Goal: Transaction & Acquisition: Purchase product/service

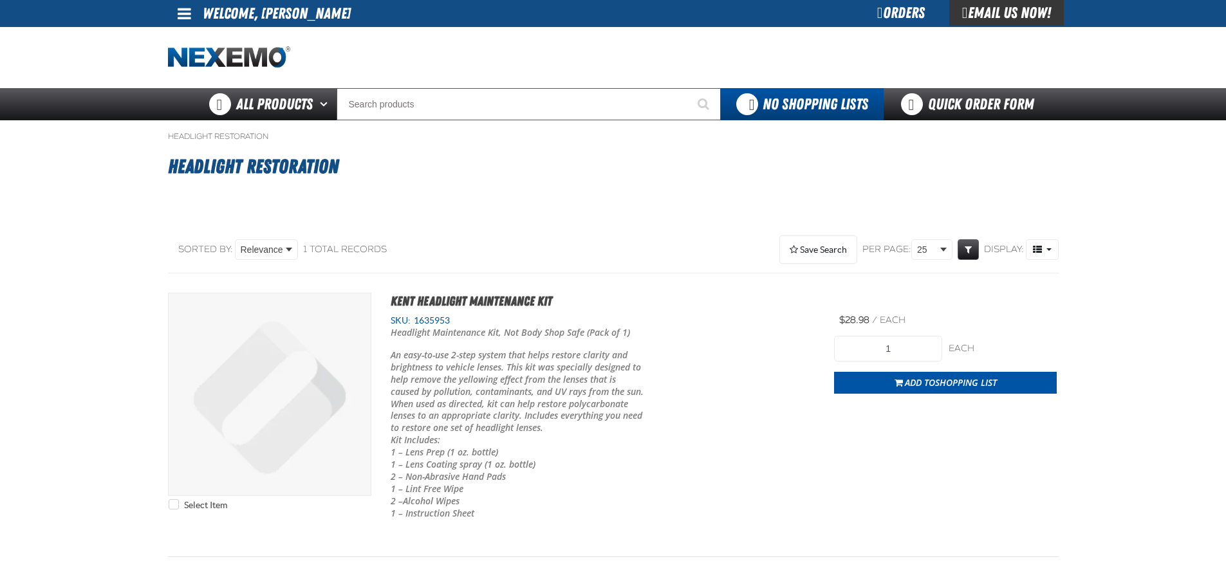
click at [78, 479] on main "Headlight Restoration Headlight Restoration No categories were found to match y…" at bounding box center [613, 356] width 1226 height 472
click at [15, 240] on main "Headlight Restoration Headlight Restoration No categories were found to match y…" at bounding box center [613, 356] width 1226 height 472
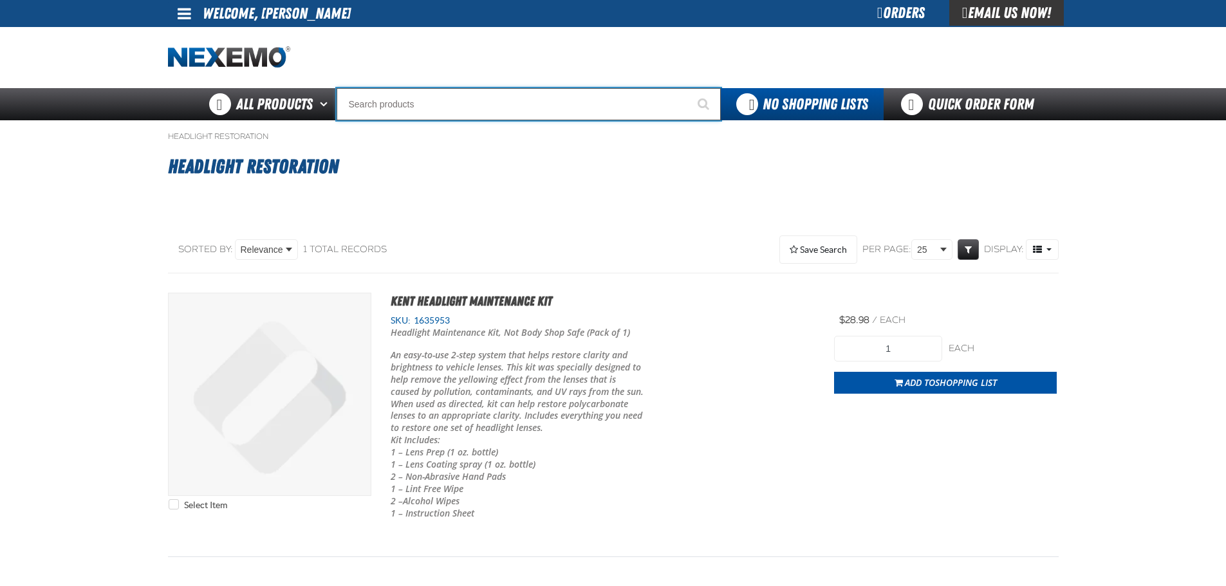
click at [486, 109] on input "Search" at bounding box center [528, 104] width 384 height 32
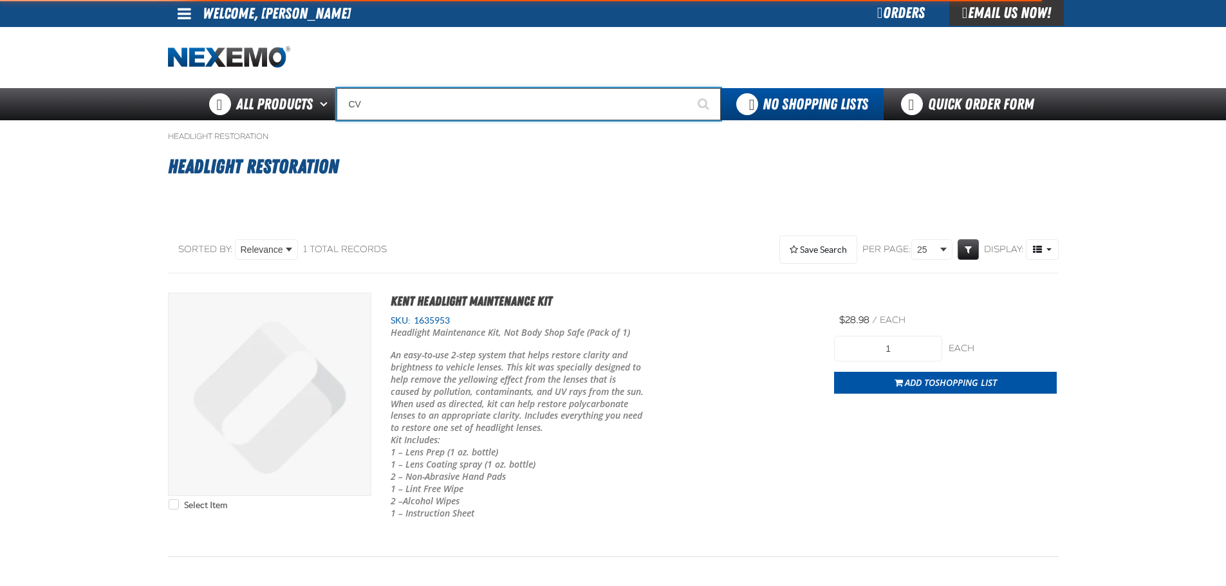
type input "CVT"
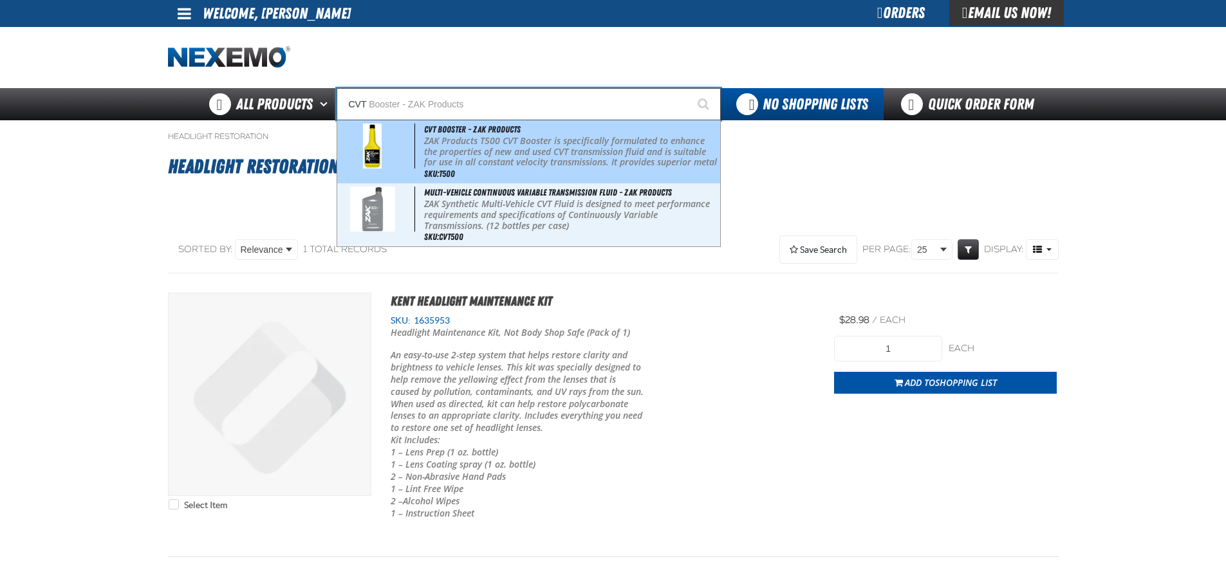
type input "CVT Booster - ZAK Products"
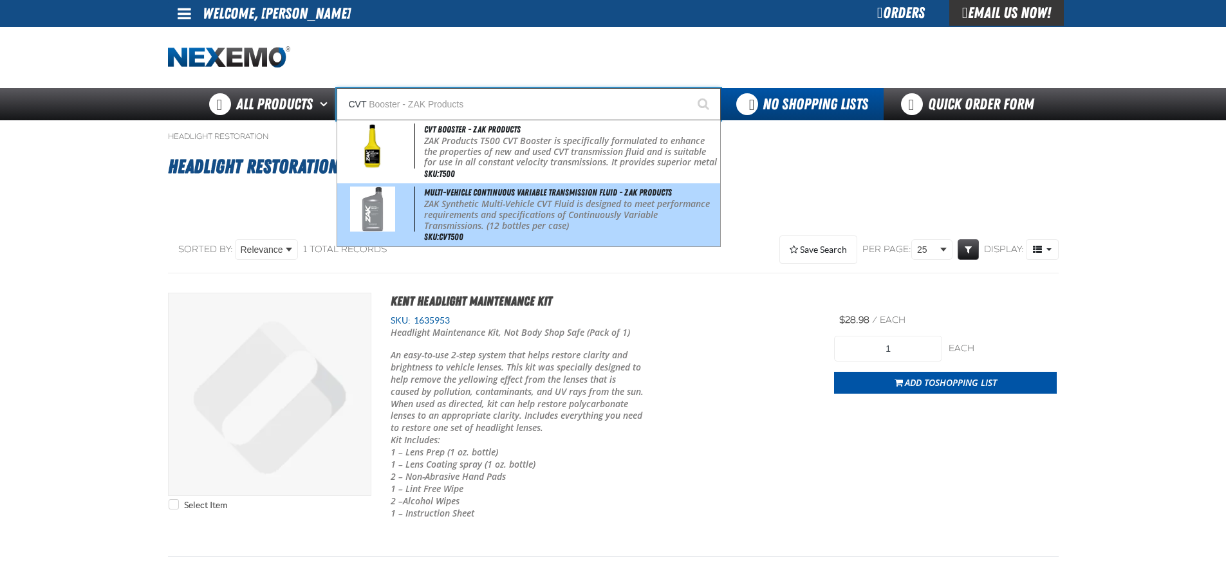
click at [533, 207] on p "ZAK Synthetic Multi-Vehicle CVT Fluid is designed to meet performance requireme…" at bounding box center [570, 215] width 293 height 32
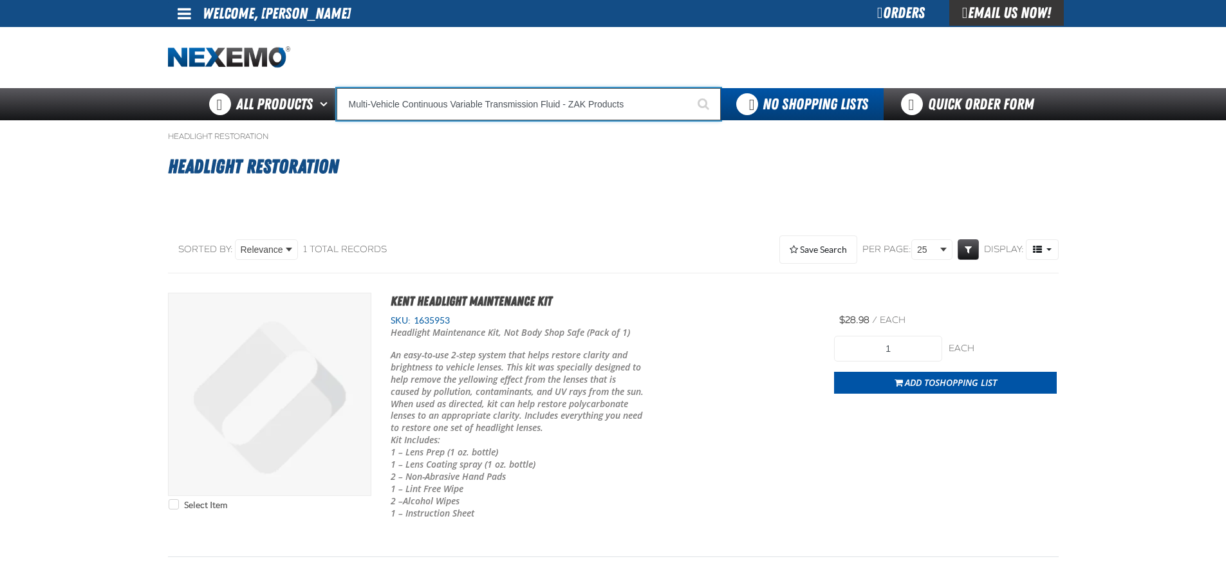
type input "Multi-Vehicle Continuous Variable Transmission Fluid - ZAK Products"
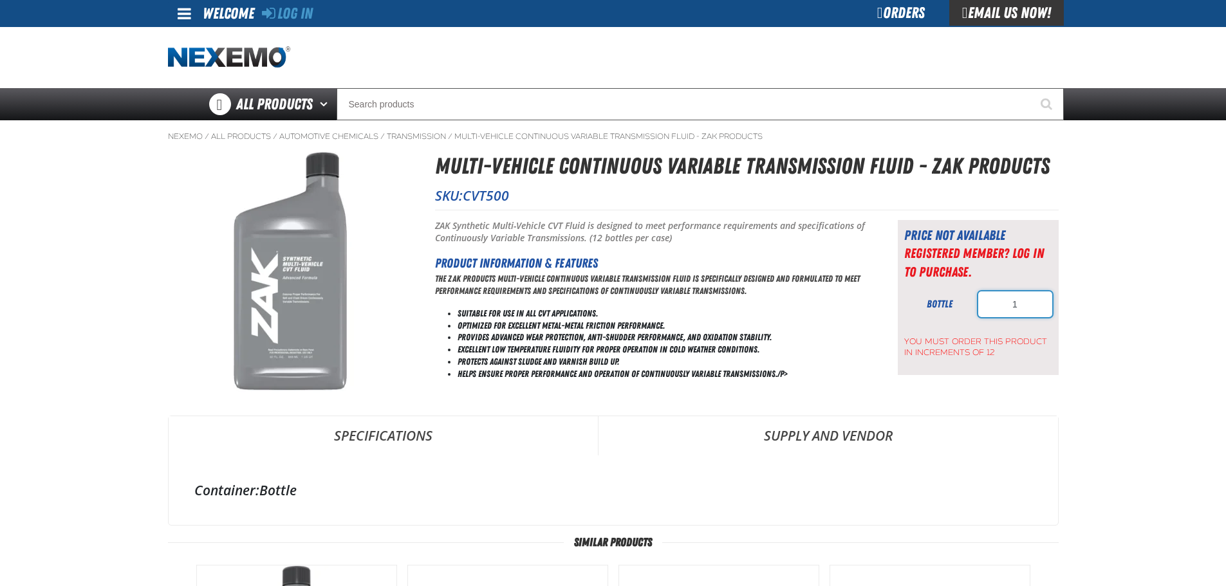
drag, startPoint x: 1010, startPoint y: 299, endPoint x: 989, endPoint y: 299, distance: 20.6
click at [989, 299] on input "1" at bounding box center [1015, 304] width 74 height 26
type input "72"
click at [273, 19] on icon at bounding box center [269, 12] width 14 height 15
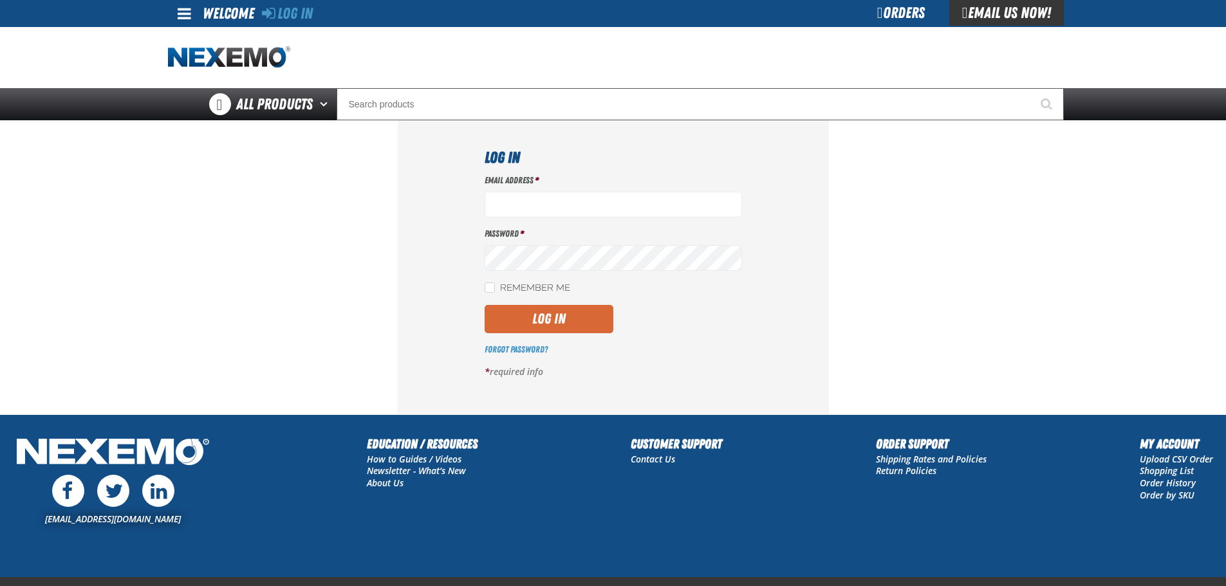
type input "mmagee@vtaig.com"
click at [529, 314] on button "Log In" at bounding box center [548, 319] width 129 height 28
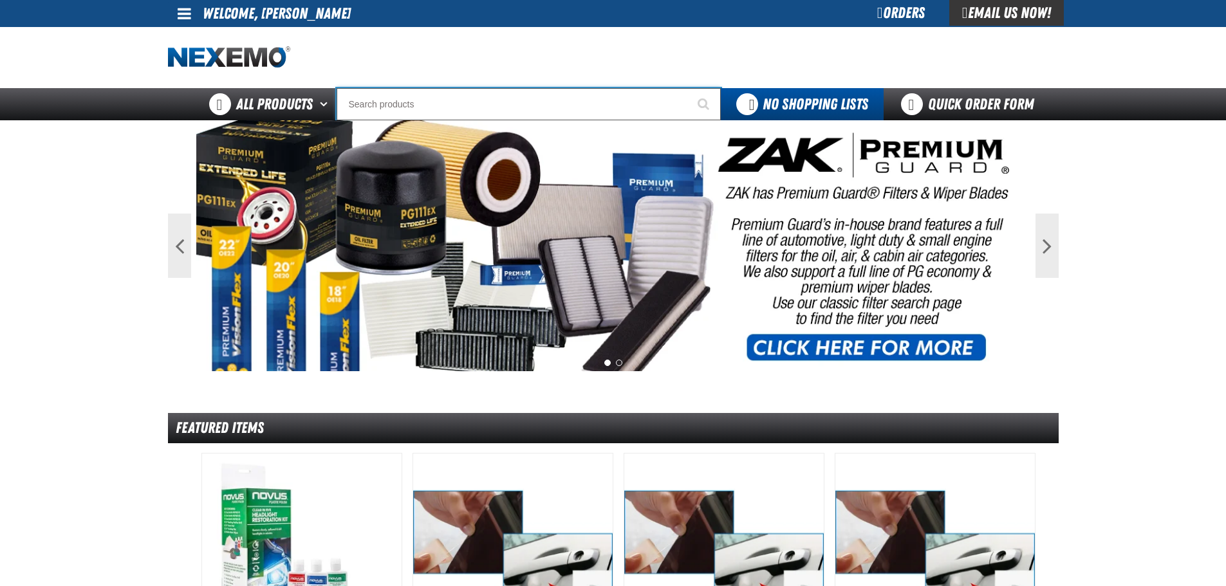
click at [502, 99] on input "Search" at bounding box center [528, 104] width 384 height 32
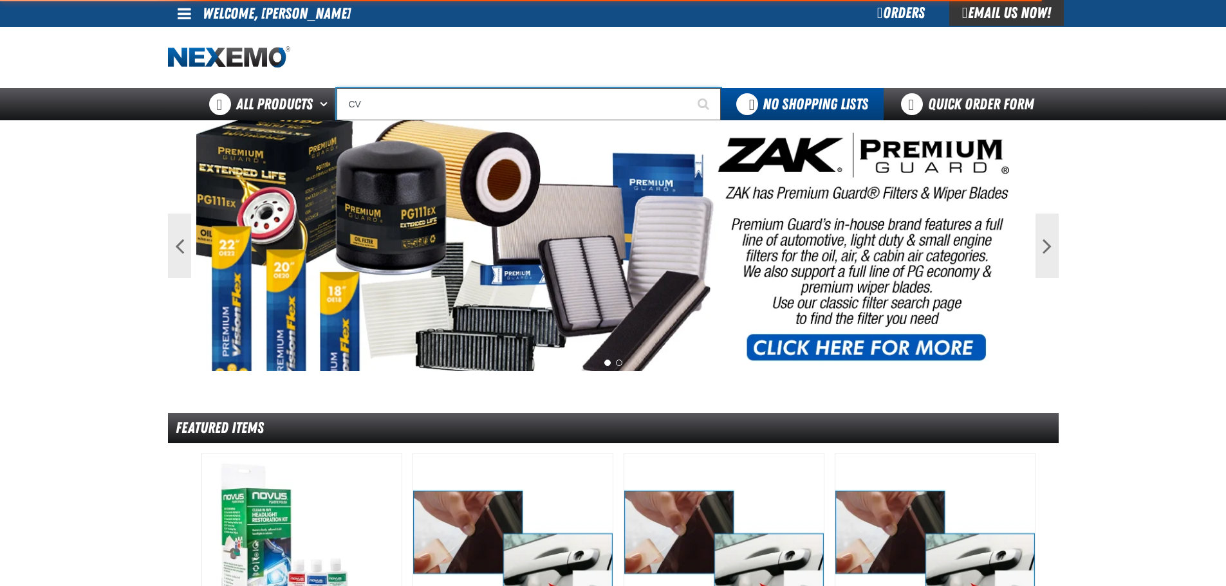
type input "CVT"
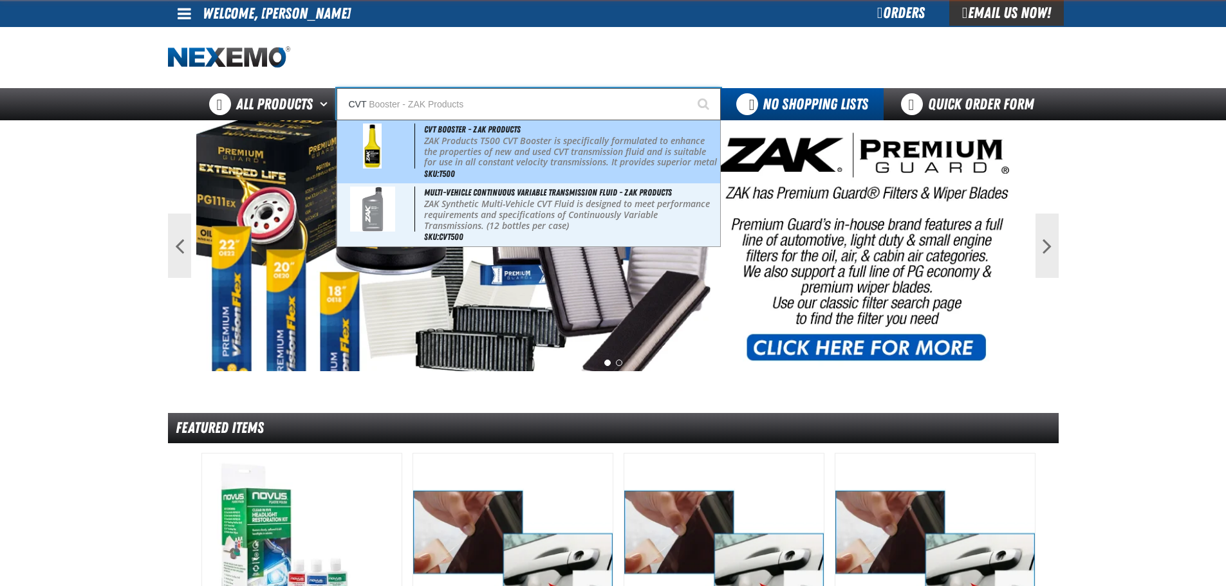
type input "CVT Booster - ZAK Products"
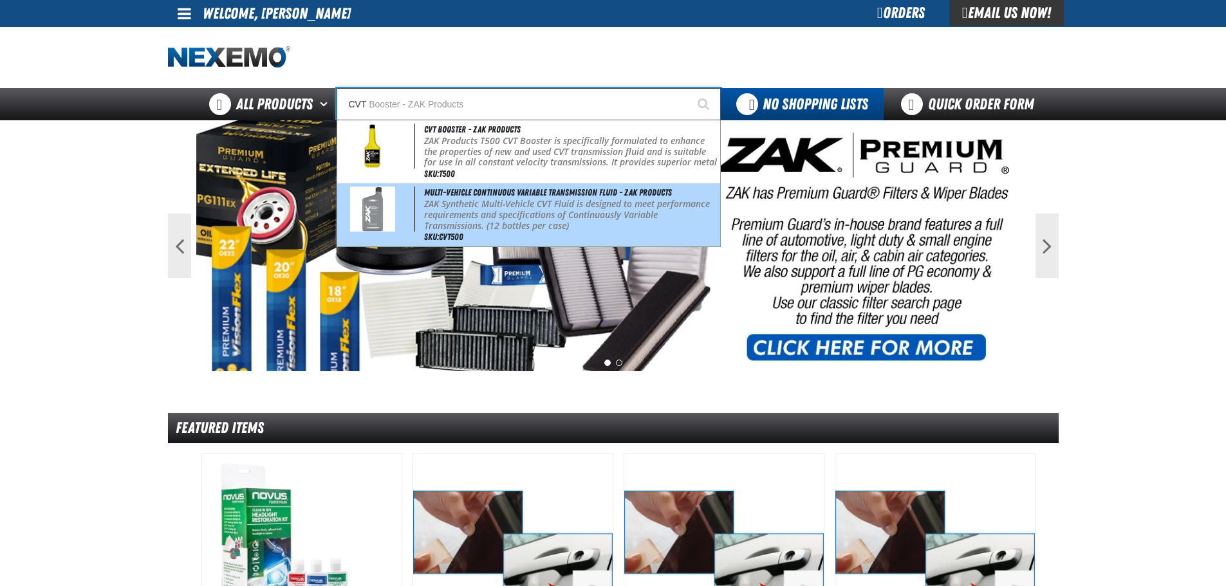
click at [492, 203] on p "ZAK Synthetic Multi-Vehicle CVT Fluid is designed to meet performance requireme…" at bounding box center [570, 215] width 293 height 32
type input "Multi-Vehicle Continuous Variable Transmission Fluid - ZAK Products"
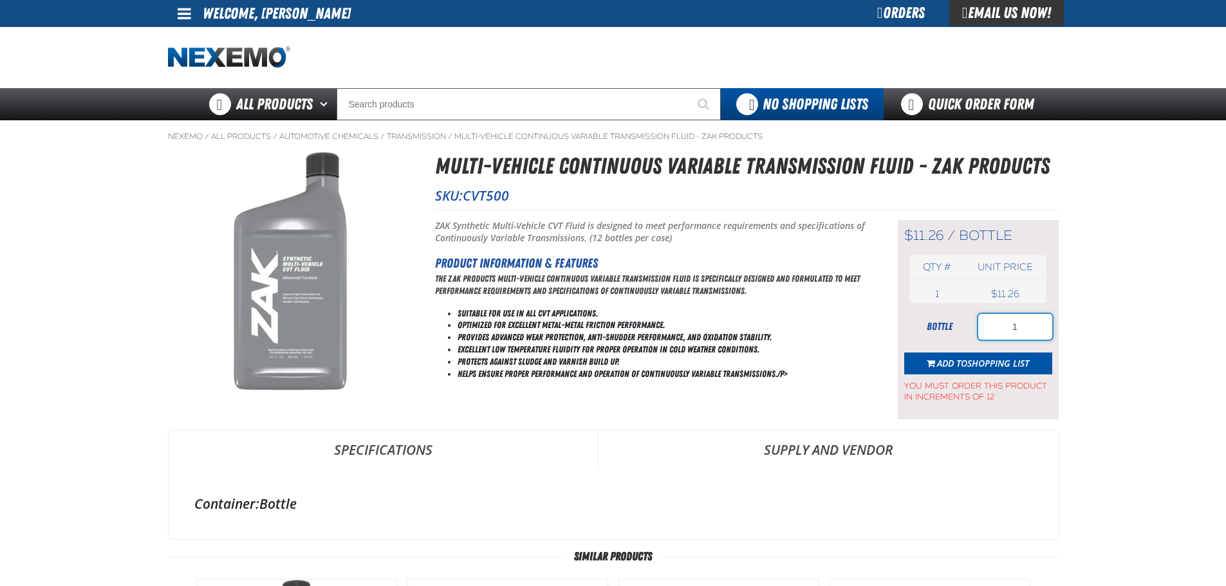
drag, startPoint x: 1033, startPoint y: 326, endPoint x: 986, endPoint y: 326, distance: 46.3
click at [986, 326] on input "1" at bounding box center [1015, 327] width 74 height 26
type input "72"
click at [979, 366] on span "Shopping List" at bounding box center [998, 363] width 62 height 12
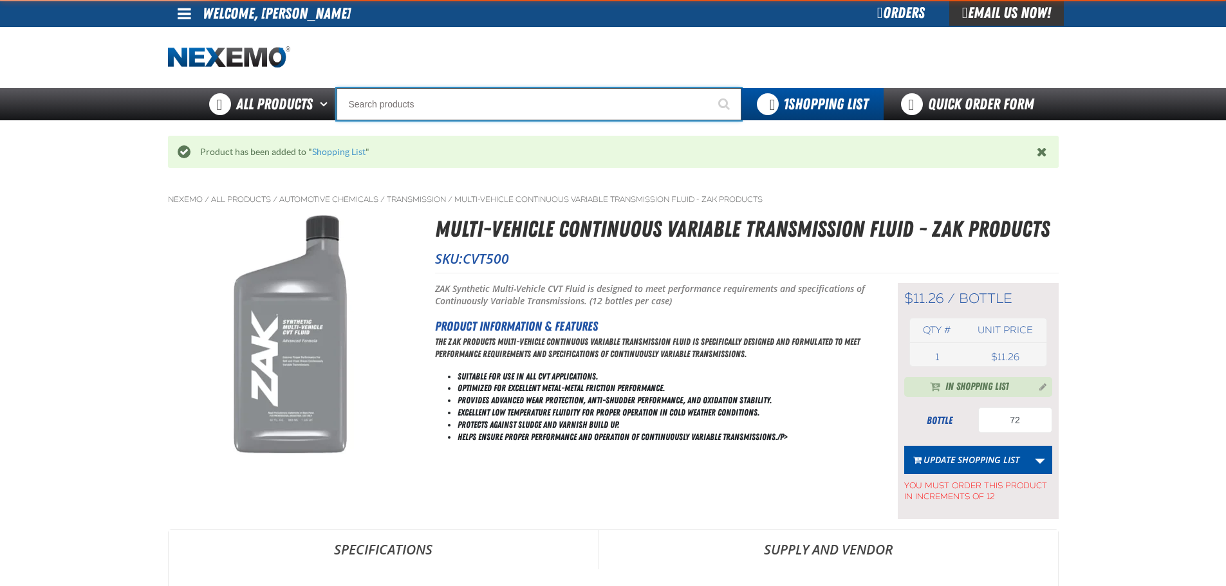
click at [396, 104] on input "Search" at bounding box center [538, 104] width 405 height 32
type input "CVT"
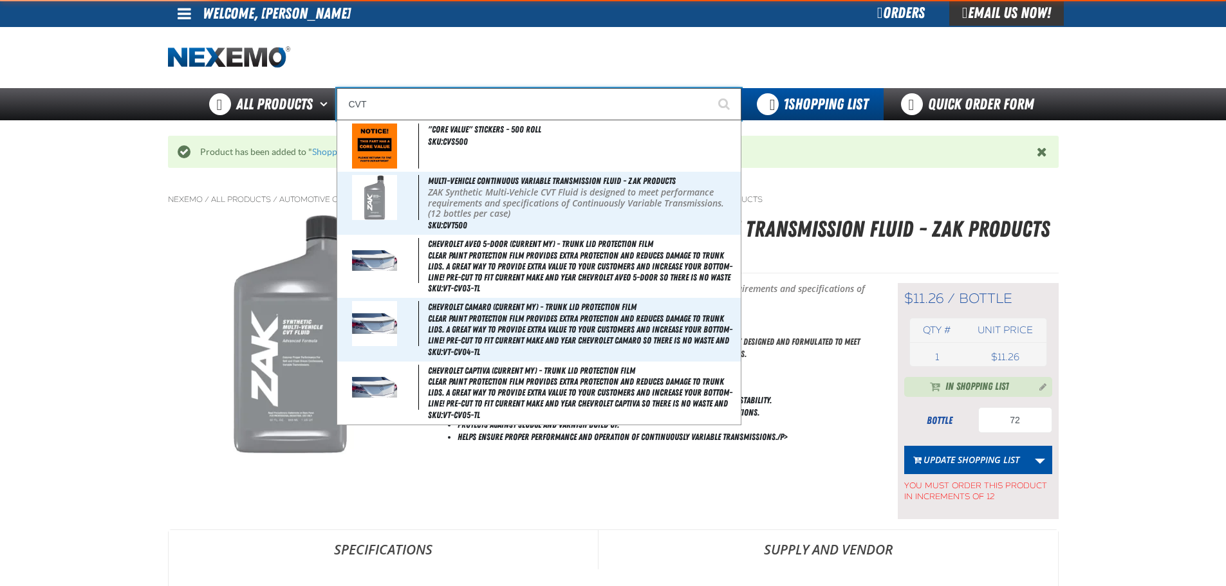
type input "CVT Booster - ZAK Products"
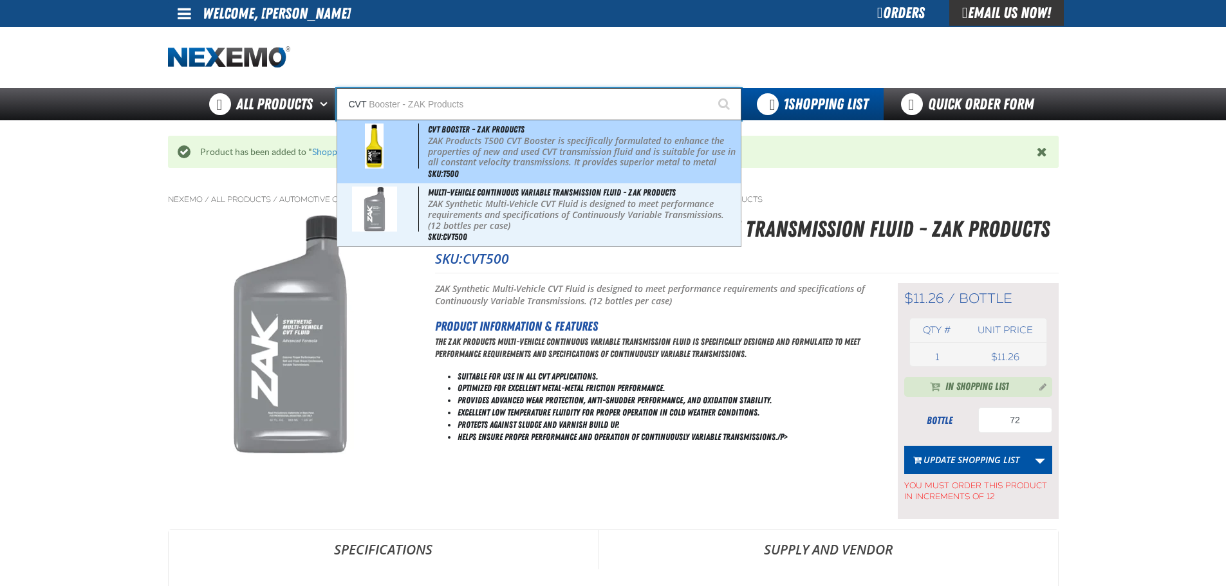
click at [511, 147] on p "ZAK Products T500 CVT Booster is specifically formulated to enhance the propert…" at bounding box center [582, 163] width 309 height 54
type input "CVT Booster - ZAK Products"
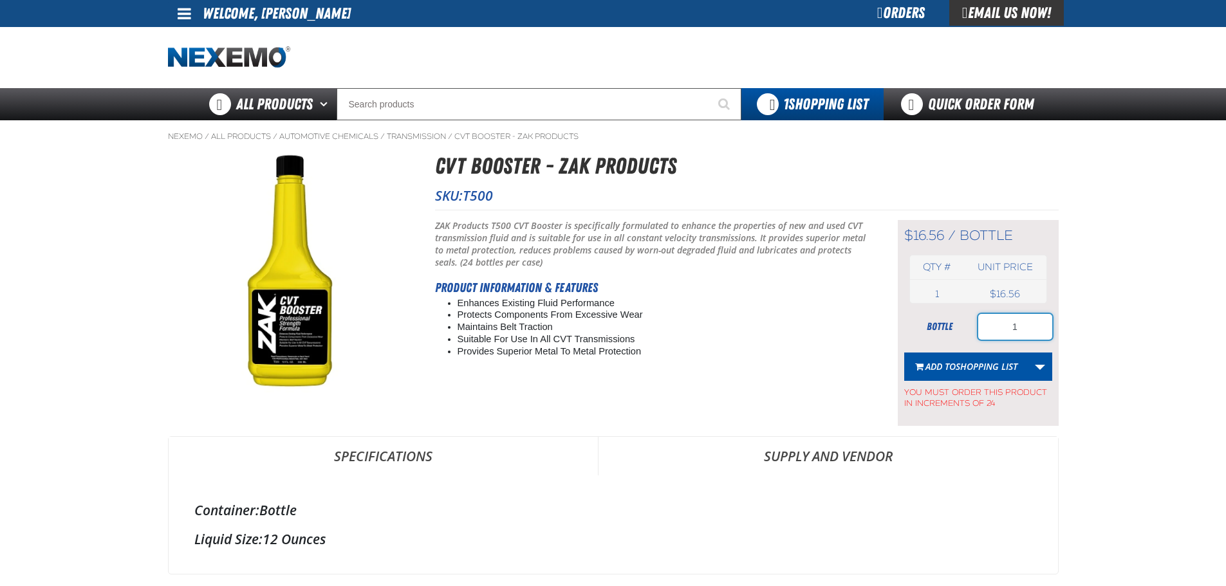
drag, startPoint x: 1032, startPoint y: 329, endPoint x: 998, endPoint y: 329, distance: 34.1
click at [998, 329] on input "1" at bounding box center [1015, 327] width 74 height 26
type input "24"
click at [976, 369] on span "Shopping List" at bounding box center [986, 366] width 62 height 12
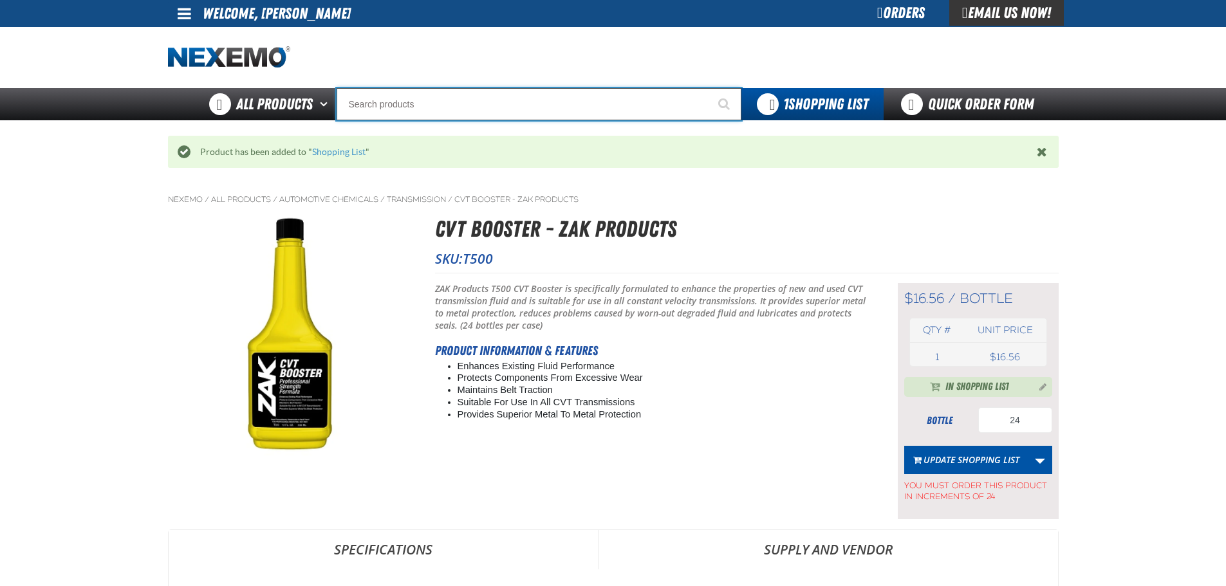
click at [436, 106] on input "Search" at bounding box center [538, 104] width 405 height 32
type input "R"
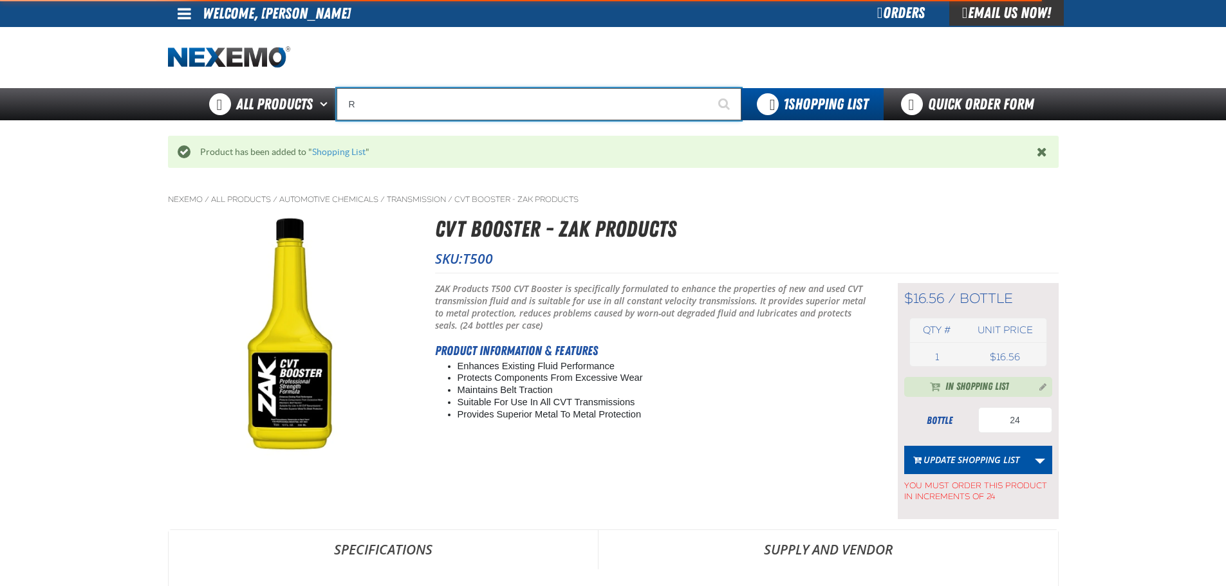
type input "ROADSIDE R"
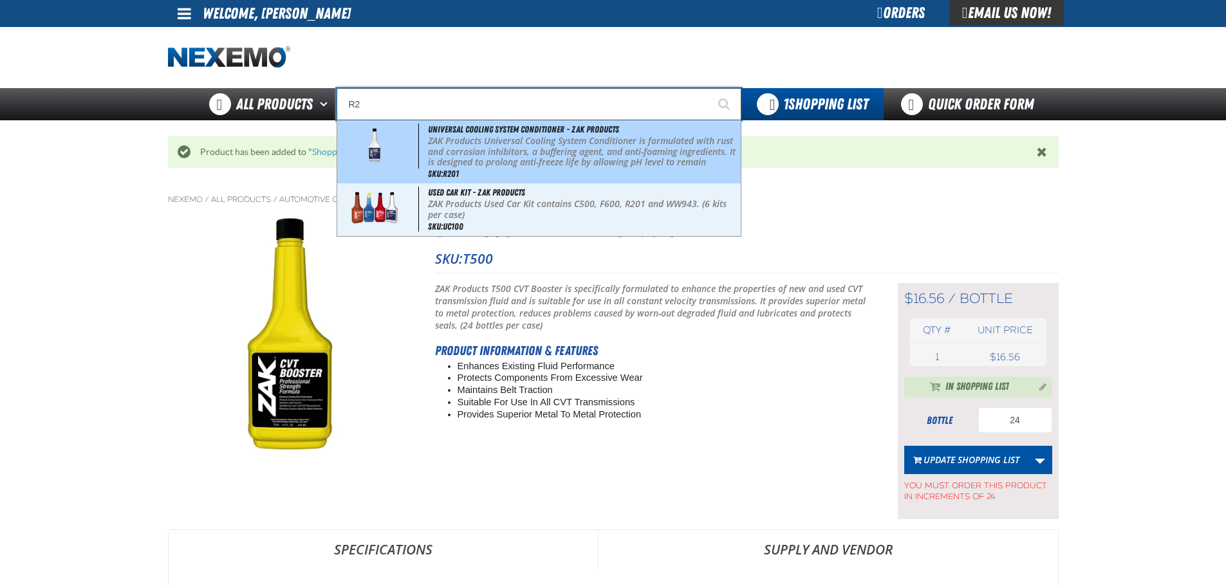
click at [536, 166] on p "ZAK Products Universal Cooling System Conditioner is formulated with rust and c…" at bounding box center [582, 163] width 309 height 54
type input "Universal Cooling System Conditioner - ZAK Products"
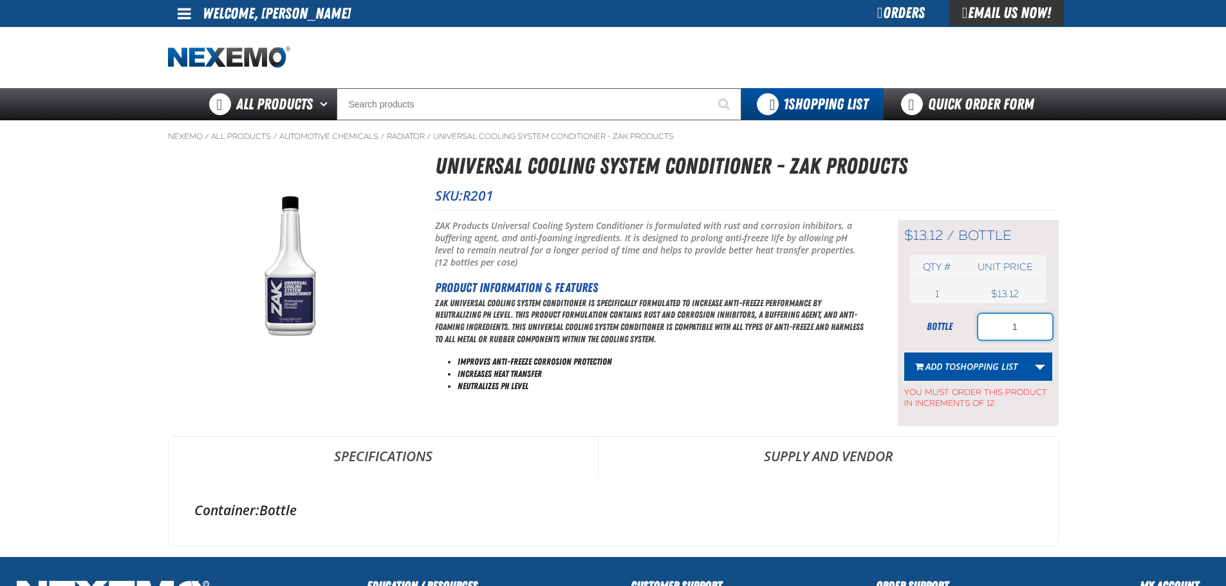
click at [998, 333] on input "1" at bounding box center [1015, 327] width 74 height 26
type input "24"
click at [976, 360] on span "Shopping List" at bounding box center [986, 366] width 62 height 12
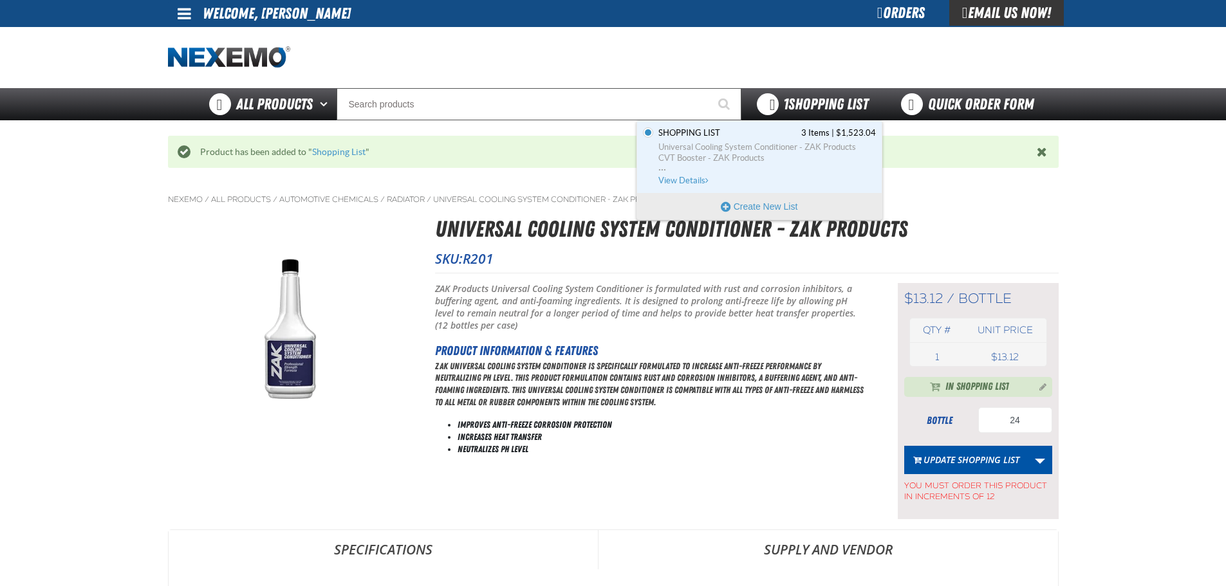
click at [823, 104] on span "1 Shopping List" at bounding box center [825, 104] width 85 height 18
click at [688, 180] on span "View Details" at bounding box center [684, 181] width 52 height 10
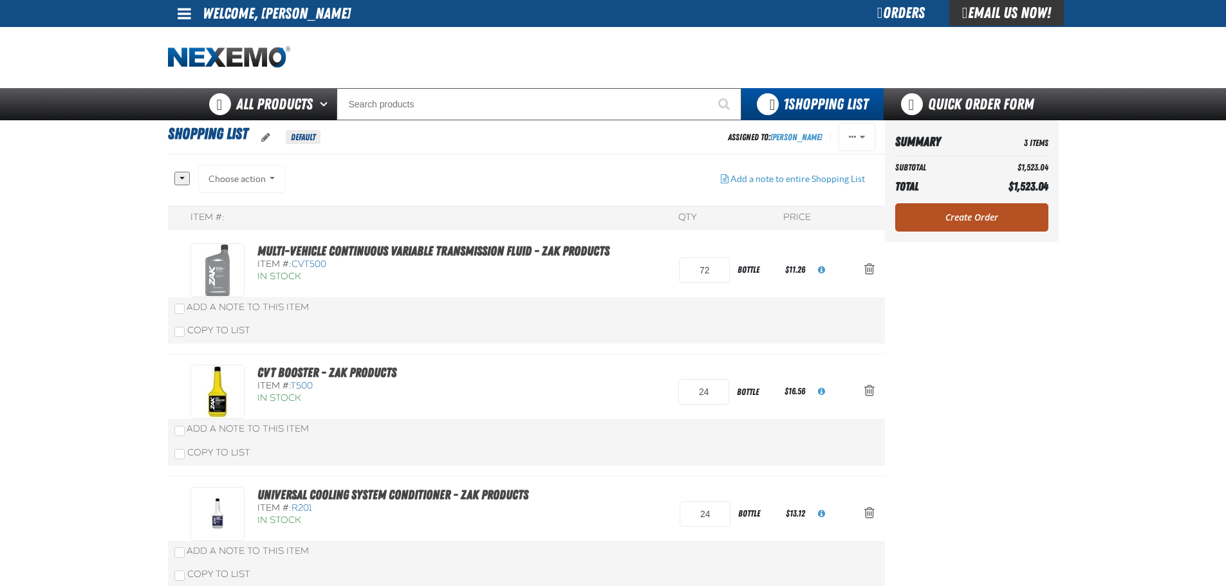
click at [995, 209] on link "Create Order" at bounding box center [971, 217] width 153 height 28
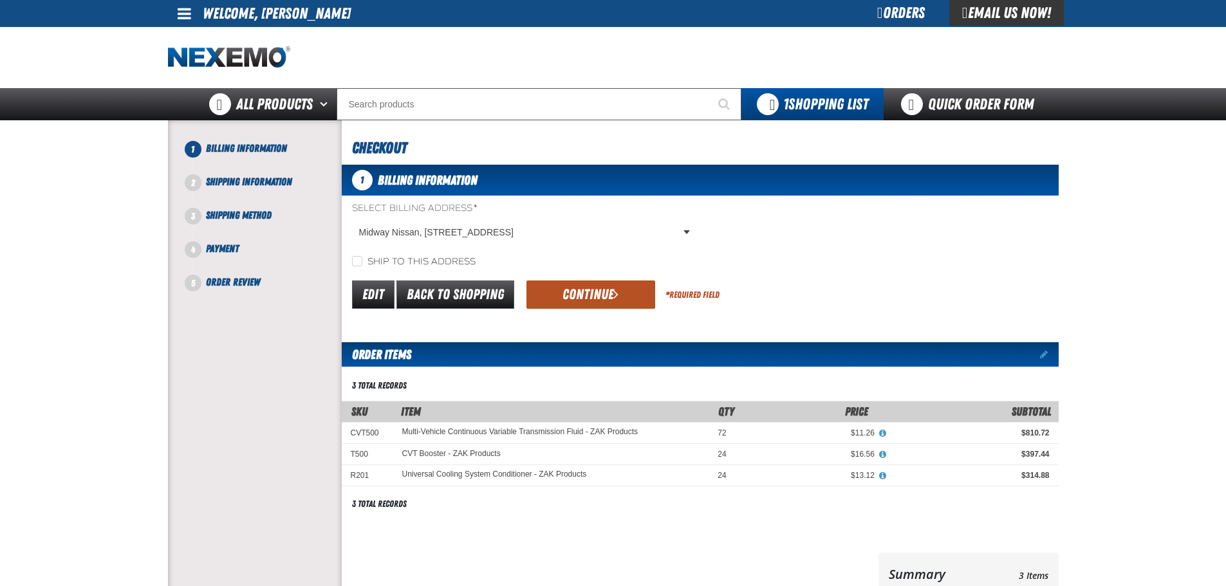
click at [610, 306] on button "Continue" at bounding box center [590, 294] width 129 height 28
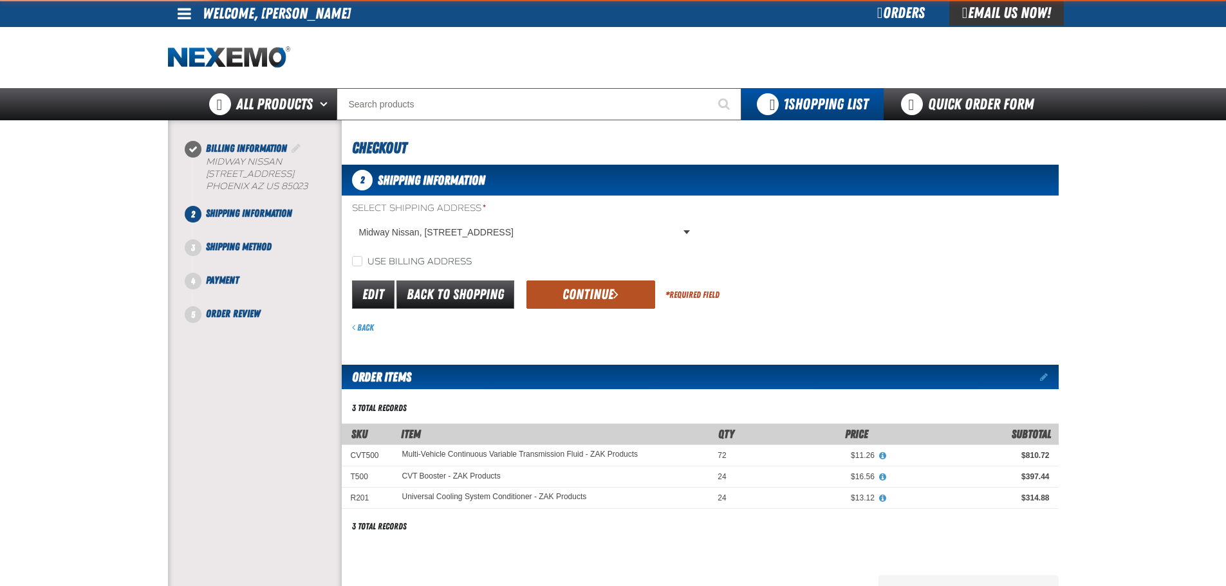
click at [600, 297] on button "Continue" at bounding box center [590, 294] width 129 height 28
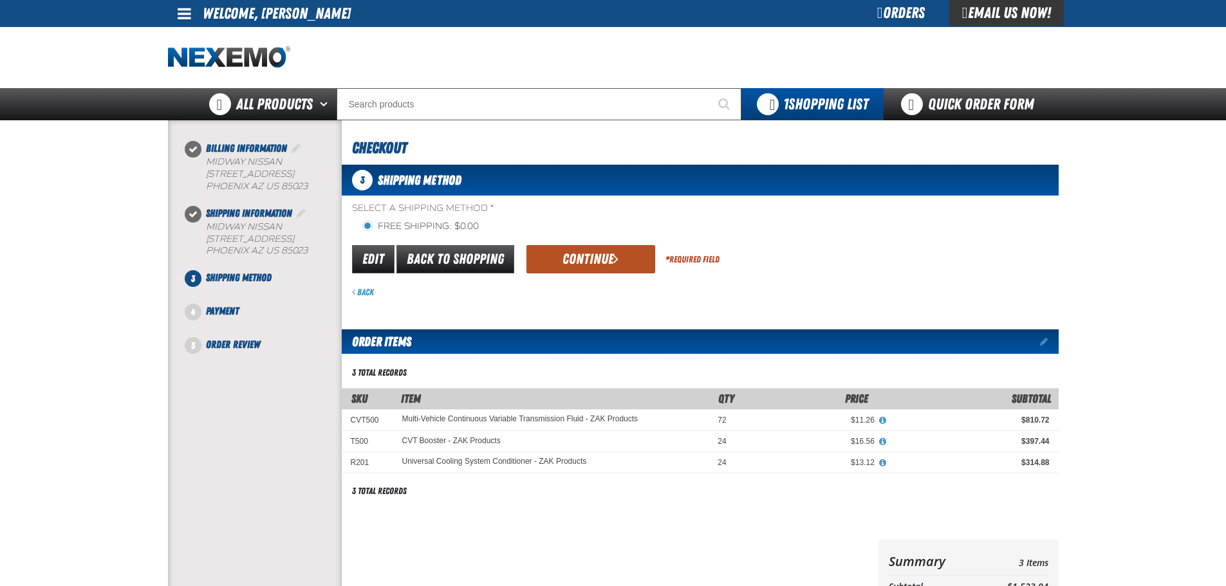
click at [590, 266] on button "Continue" at bounding box center [590, 259] width 129 height 28
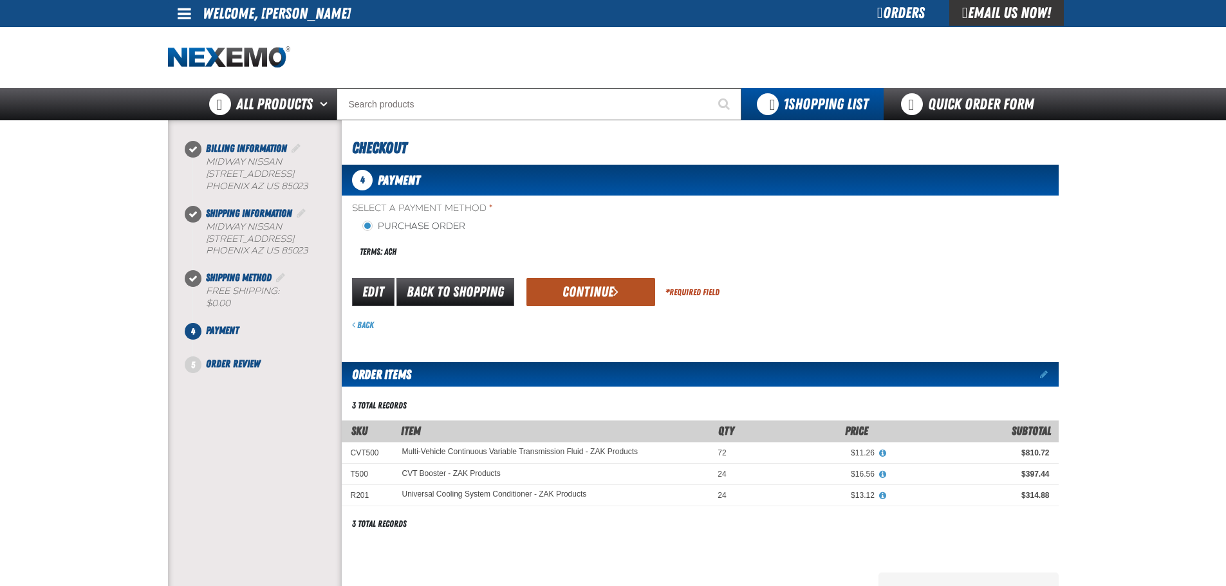
click at [601, 292] on button "Continue" at bounding box center [590, 292] width 129 height 28
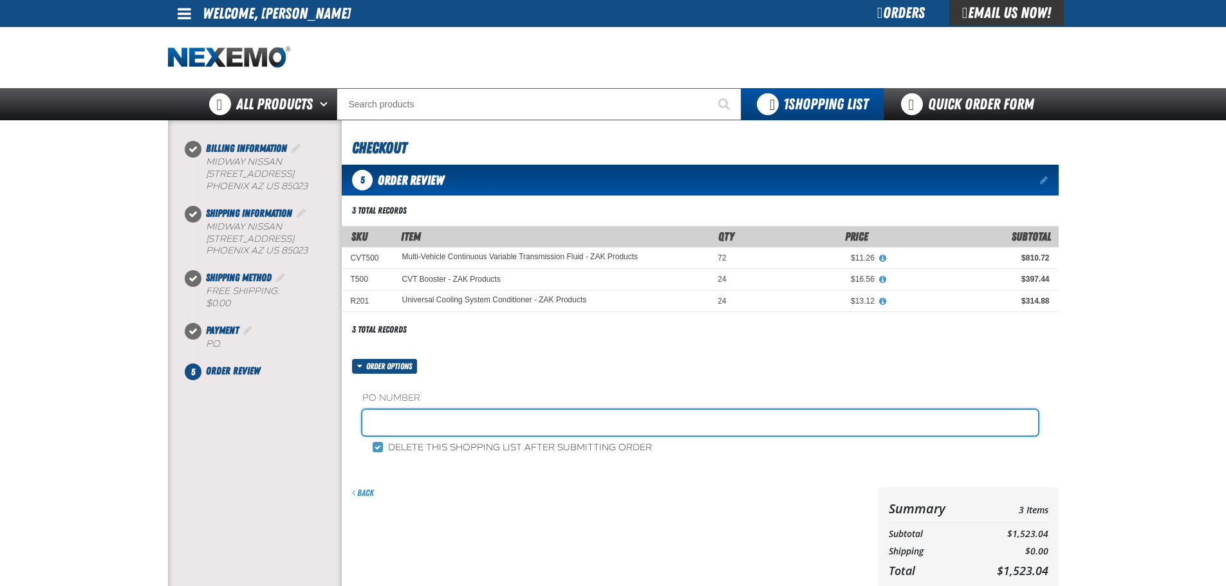
click at [407, 416] on input "text" at bounding box center [700, 423] width 676 height 26
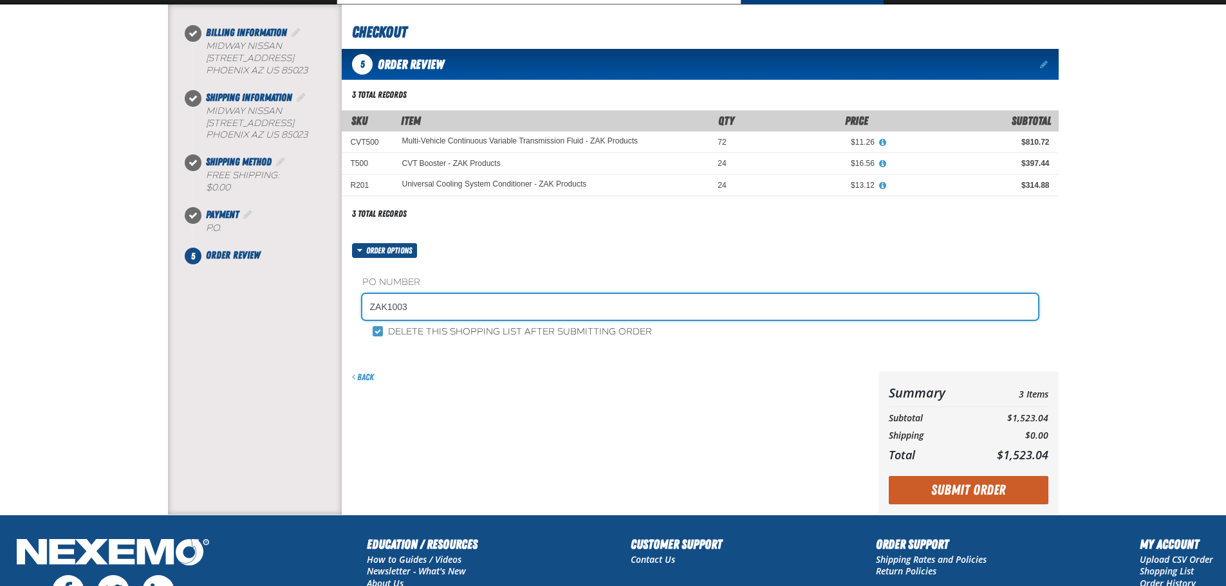
scroll to position [257, 0]
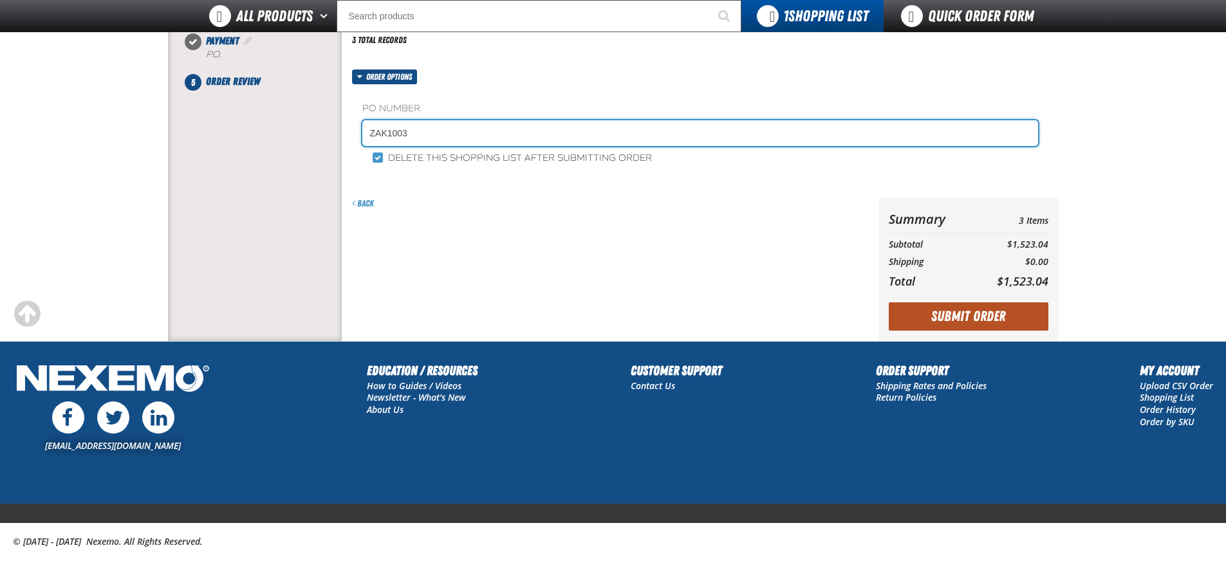
type input "ZAK1003"
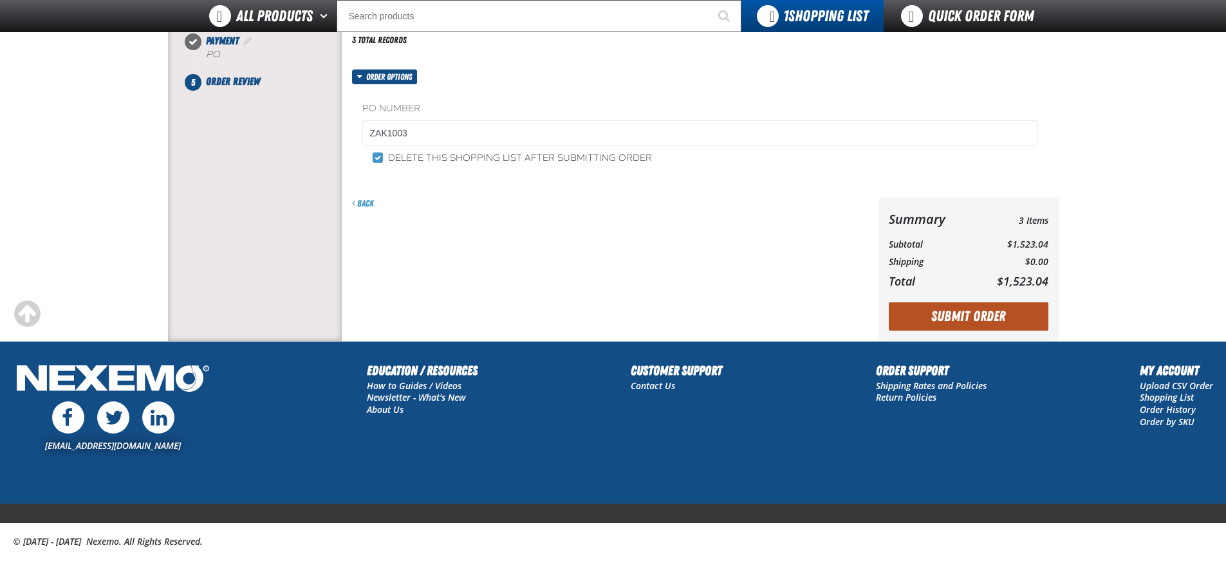
click at [964, 322] on button "Submit Order" at bounding box center [968, 316] width 160 height 28
